Goal: Information Seeking & Learning: Stay updated

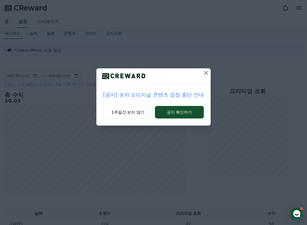
click at [176, 111] on button "공지 확인하기" at bounding box center [179, 112] width 49 height 13
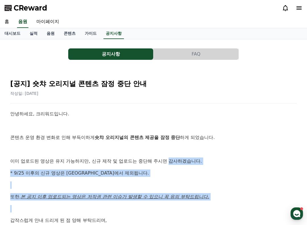
click at [16, 35] on link "대시보드" at bounding box center [12, 33] width 25 height 11
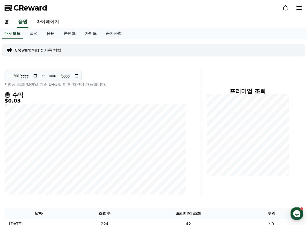
click at [107, 30] on link "공지사항" at bounding box center [113, 33] width 25 height 11
